Goal: Information Seeking & Learning: Learn about a topic

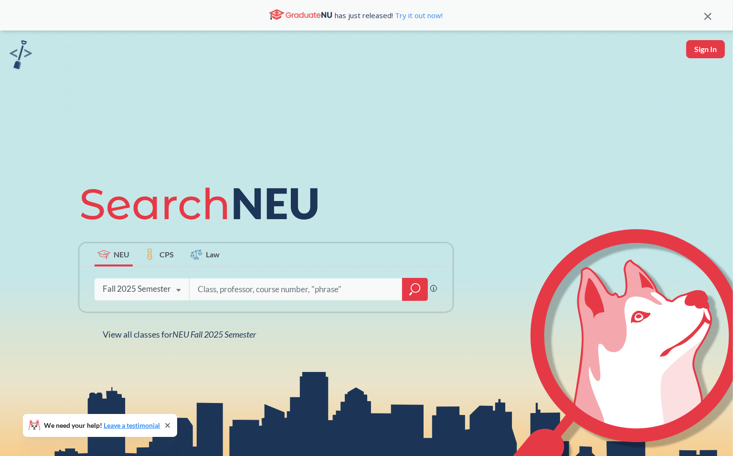
click at [374, 115] on div "NEU CPS Law Phrase search guarantees the exact search appears in the results. E…" at bounding box center [366, 259] width 733 height 456
click at [246, 286] on input "search" at bounding box center [296, 289] width 199 height 20
type input "cs 2000"
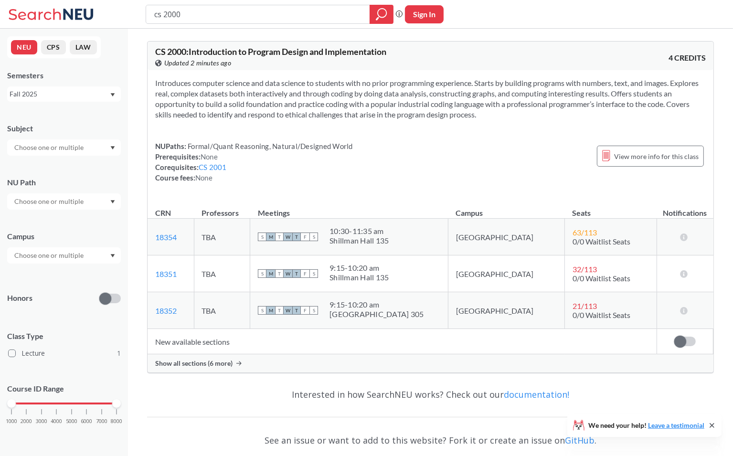
click at [209, 364] on span "Show all sections (6 more)" at bounding box center [193, 363] width 77 height 9
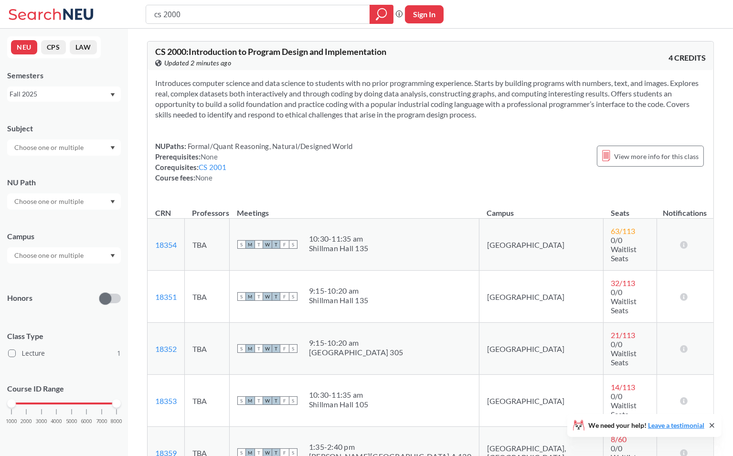
click at [387, 141] on div "NUPaths: Formal/Quant Reasoning, Natural/Designed World Prerequisites: None Cor…" at bounding box center [430, 162] width 551 height 42
drag, startPoint x: 172, startPoint y: 13, endPoint x: 167, endPoint y: 10, distance: 5.8
click at [167, 10] on input "cs 2000" at bounding box center [258, 14] width 210 height 16
type input "cs 2100"
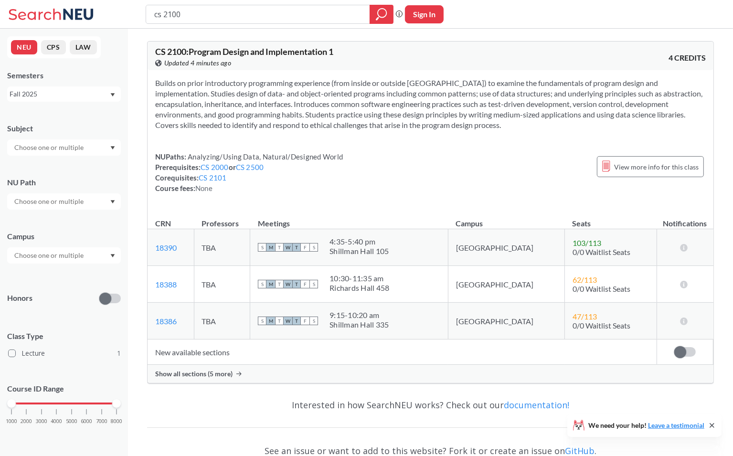
click at [183, 374] on span "Show all sections (5 more)" at bounding box center [193, 374] width 77 height 9
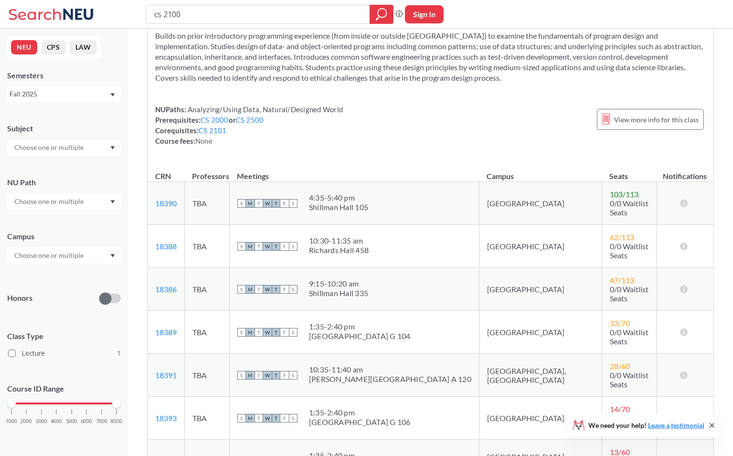
scroll to position [48, 0]
click at [439, 107] on div "NUPaths: Analyzing/Using Data, Natural/Designed World Prerequisites: CS 2000 or…" at bounding box center [430, 125] width 551 height 42
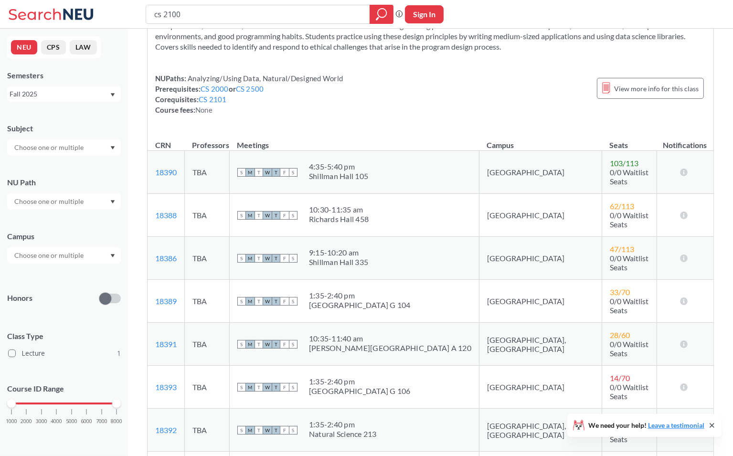
scroll to position [96, 0]
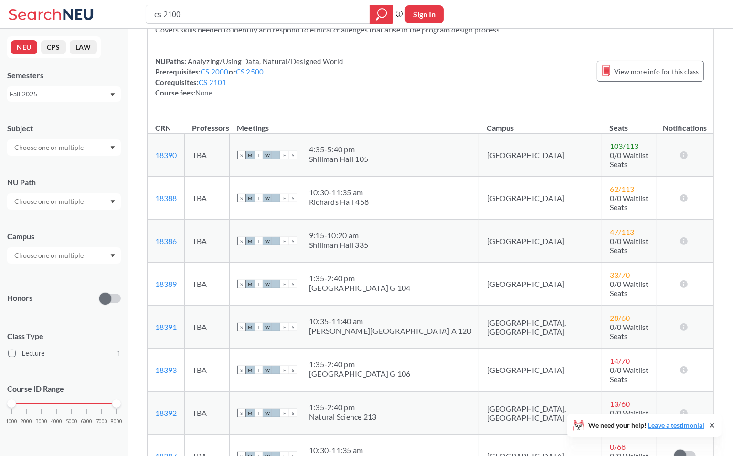
click at [353, 82] on div "NUPaths: Analyzing/Using Data, Natural/Designed World Prerequisites: CS 2000 or…" at bounding box center [430, 77] width 551 height 42
click at [165, 12] on input "cs 2100" at bounding box center [258, 14] width 210 height 16
click at [162, 9] on input "cs 2100" at bounding box center [258, 14] width 210 height 16
drag, startPoint x: 164, startPoint y: 12, endPoint x: 206, endPoint y: 16, distance: 41.7
click at [206, 17] on input "cs 2100" at bounding box center [258, 14] width 210 height 16
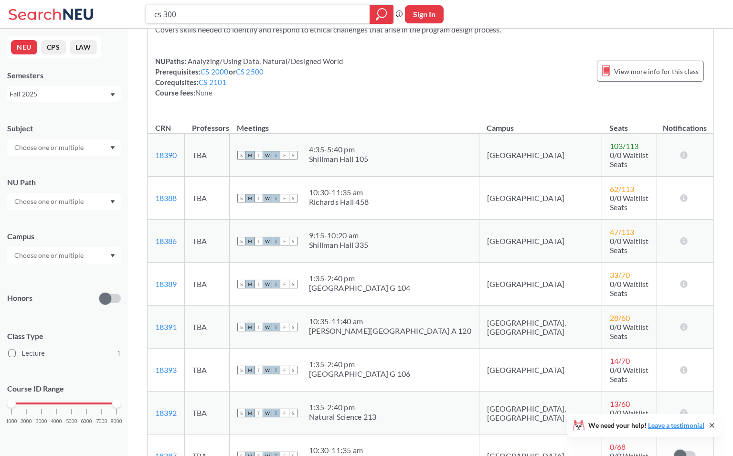
type input "cs 3000"
